Goal: Check status

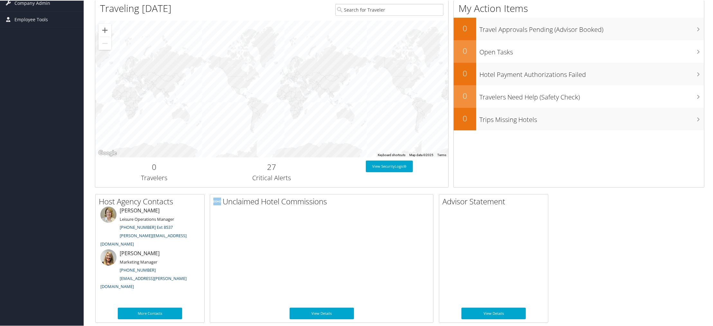
scroll to position [150, 0]
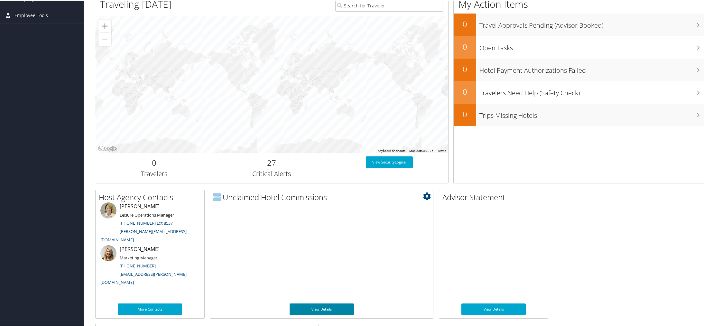
click at [330, 308] on link "View Details" at bounding box center [321, 309] width 64 height 12
